Goal: Information Seeking & Learning: Learn about a topic

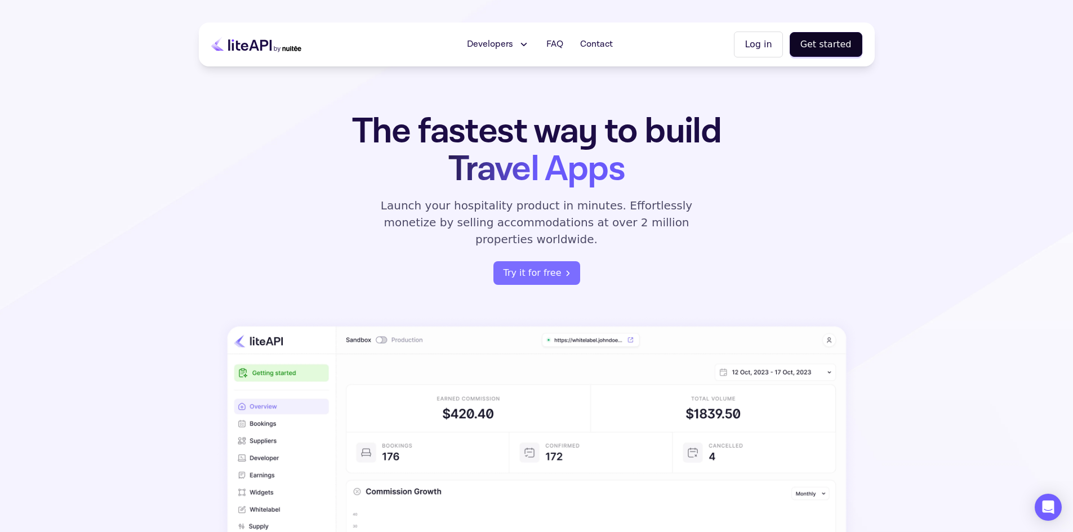
click at [523, 47] on icon at bounding box center [523, 44] width 12 height 11
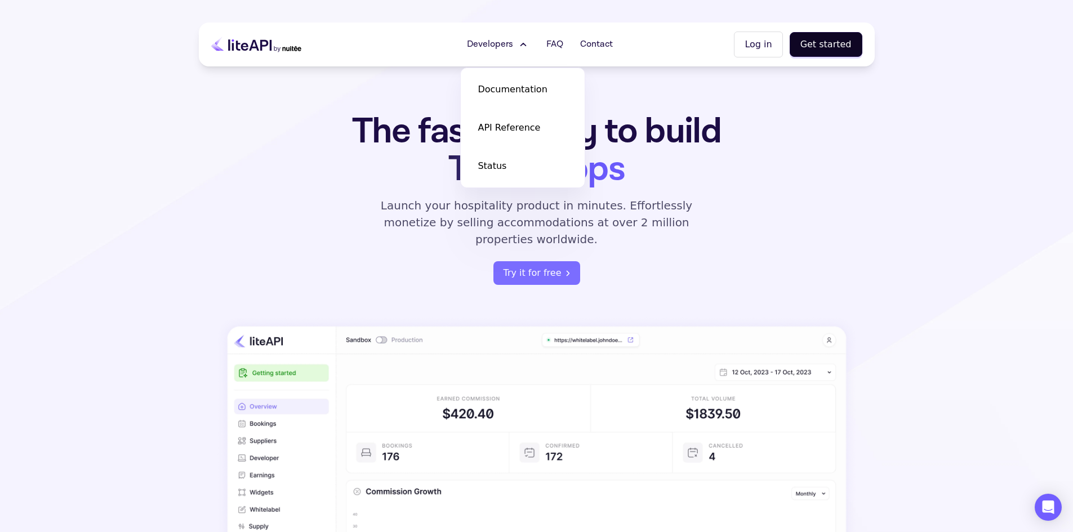
click at [979, 162] on section "The fastest way to build Travel Apps Launch your hospitality product in minutes…" at bounding box center [536, 362] width 1073 height 724
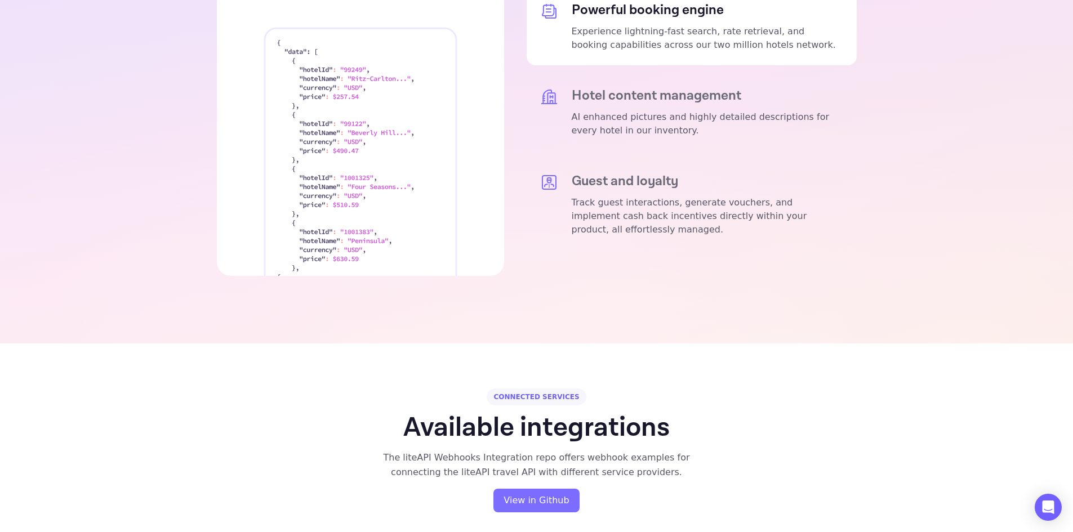
scroll to position [2252, 0]
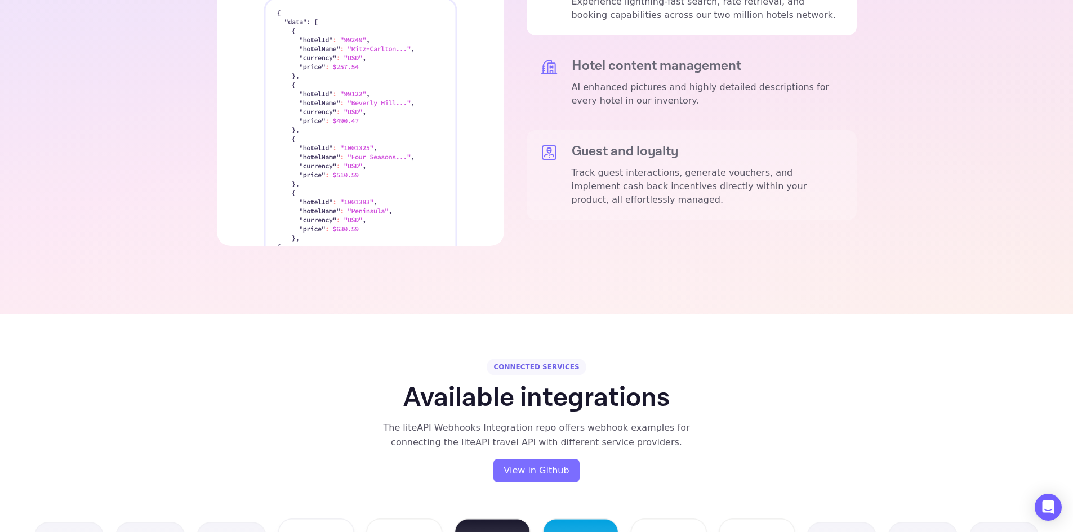
click at [622, 144] on h5 "Guest and loyalty" at bounding box center [706, 152] width 271 height 16
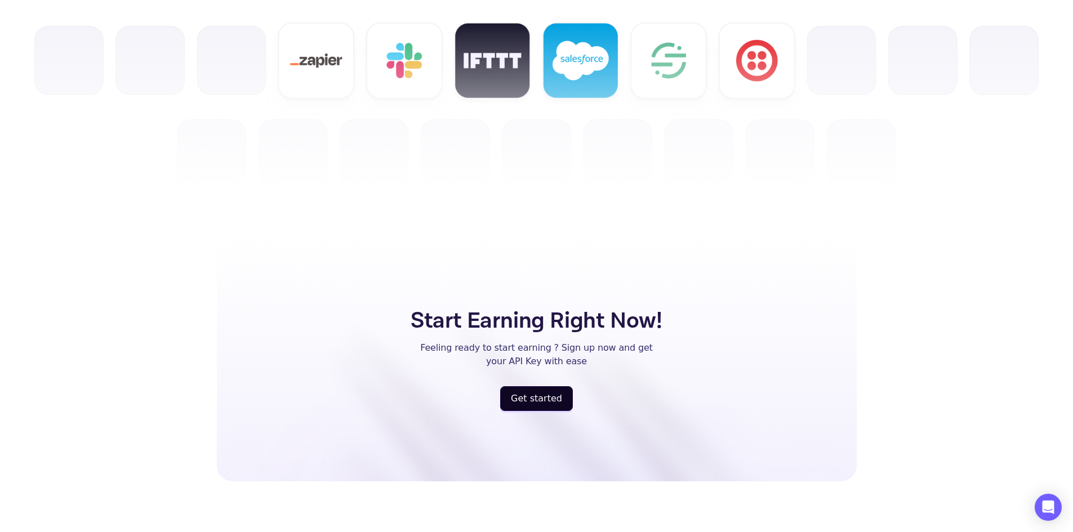
scroll to position [2910, 0]
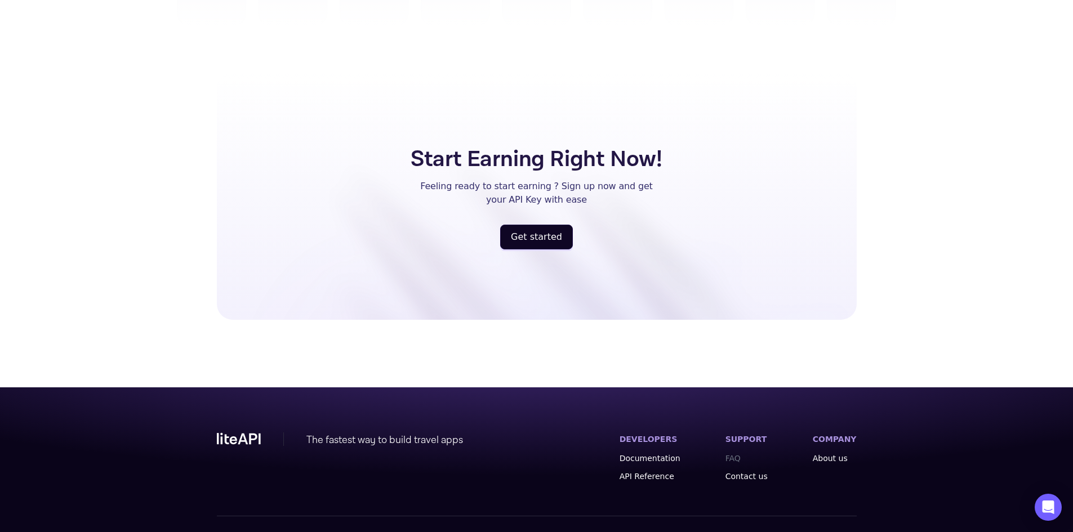
click at [750, 453] on link "FAQ" at bounding box center [746, 458] width 42 height 11
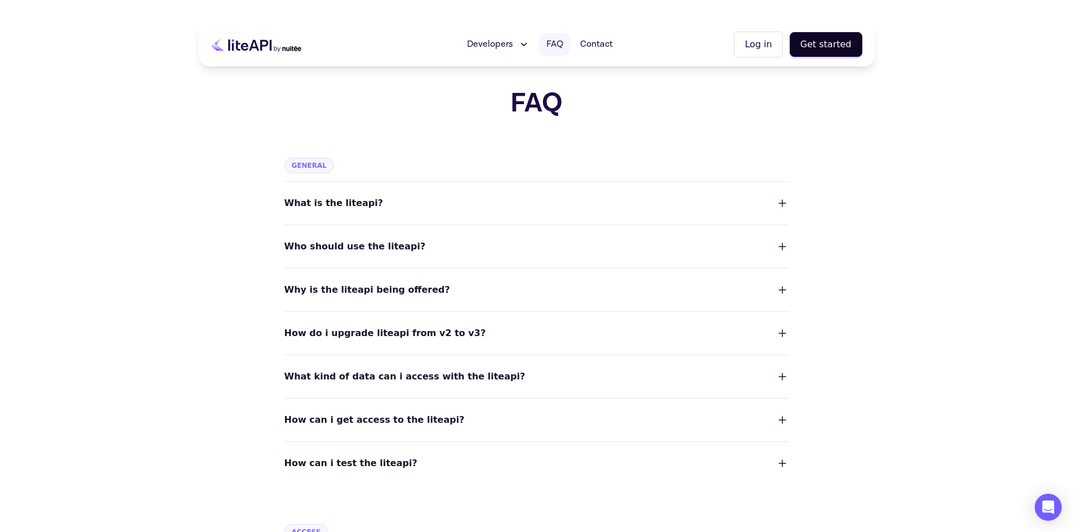
click at [563, 42] on span "FAQ" at bounding box center [554, 45] width 17 height 14
click at [507, 47] on span "Developers" at bounding box center [490, 45] width 46 height 14
click at [508, 97] on link "Documentation" at bounding box center [522, 90] width 113 height 32
click at [252, 53] on icon at bounding box center [256, 44] width 90 height 28
